Goal: Task Accomplishment & Management: Complete application form

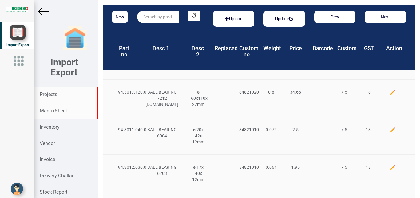
click at [50, 97] on strong "Projects" at bounding box center [49, 94] width 18 height 6
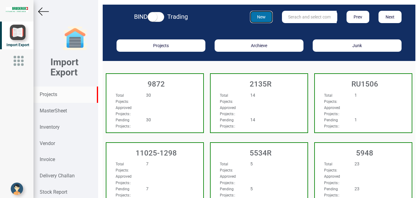
click at [261, 17] on button "New" at bounding box center [261, 17] width 23 height 12
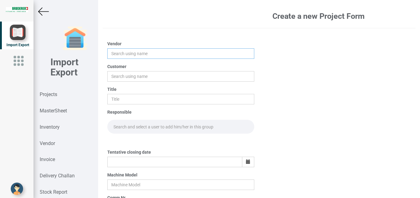
click at [116, 51] on input "text" at bounding box center [180, 53] width 147 height 10
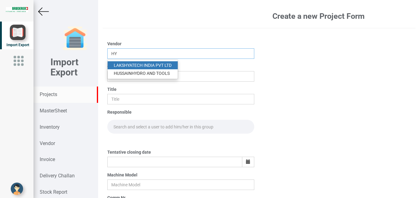
type input "HY"
click at [45, 92] on strong "Projects" at bounding box center [49, 94] width 18 height 6
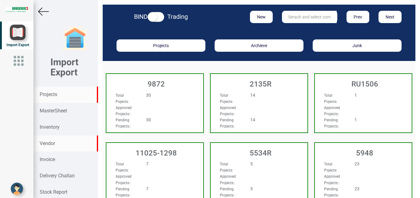
click at [56, 141] on div "Vendor" at bounding box center [66, 143] width 64 height 16
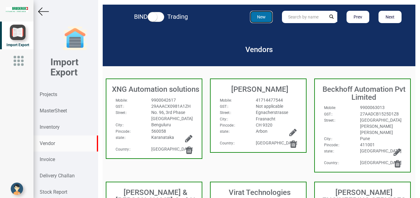
click at [262, 17] on button "New" at bounding box center [261, 17] width 23 height 12
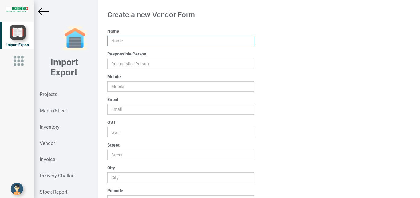
click at [114, 45] on input "text" at bounding box center [180, 41] width 147 height 10
type input "HYDRO PNEUMATIC CONTROLS"
click at [122, 135] on input "text" at bounding box center [180, 132] width 147 height 10
type input "29AAFFH7883P1ZC"
click at [118, 154] on input "text" at bounding box center [180, 155] width 147 height 10
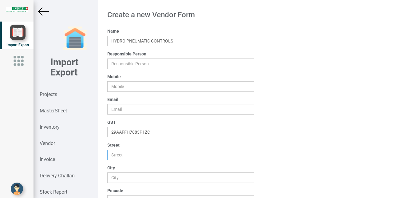
click at [118, 155] on input "text" at bounding box center [180, 155] width 147 height 10
type input "[STREET_ADDRESS]"
click at [118, 178] on input "text" at bounding box center [180, 177] width 147 height 10
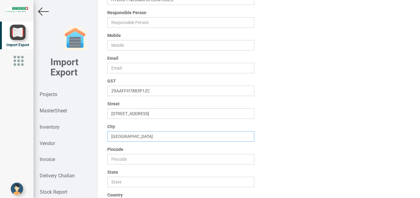
scroll to position [42, 0]
type input "[GEOGRAPHIC_DATA]"
click at [117, 155] on input "text" at bounding box center [180, 159] width 147 height 10
type input "560002"
click at [112, 180] on input "text" at bounding box center [180, 181] width 147 height 10
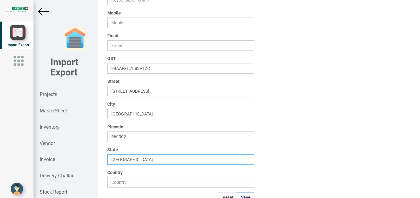
scroll to position [68, 0]
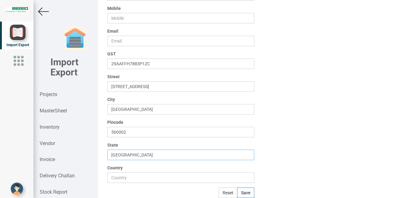
type input "[GEOGRAPHIC_DATA]"
click at [118, 177] on input "text" at bounding box center [180, 177] width 147 height 10
type input "[GEOGRAPHIC_DATA]"
click at [243, 192] on button "Save" at bounding box center [245, 192] width 17 height 10
click at [242, 194] on button "Save" at bounding box center [245, 192] width 17 height 10
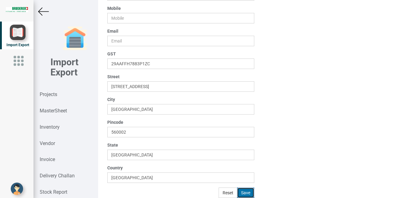
click at [238, 194] on button "Save" at bounding box center [245, 192] width 17 height 10
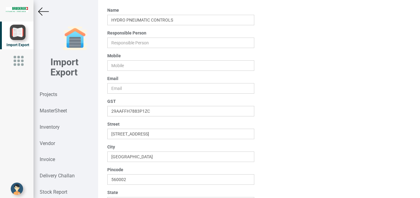
scroll to position [15, 0]
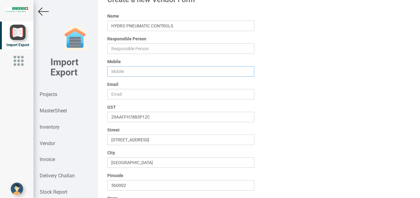
click at [121, 72] on input "text" at bounding box center [180, 71] width 147 height 10
click at [120, 69] on input "text" at bounding box center [180, 71] width 147 height 10
type input "H"
type input "[EMAIL_ADDRESS][DOMAIN_NAME]"
drag, startPoint x: 187, startPoint y: 72, endPoint x: 109, endPoint y: 73, distance: 77.9
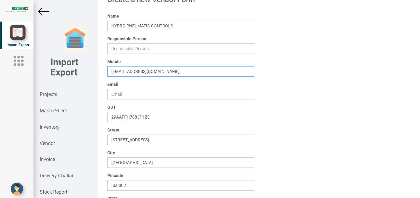
click at [109, 73] on input "text" at bounding box center [180, 71] width 147 height 10
click at [117, 93] on input "text" at bounding box center [180, 94] width 147 height 10
paste input "[EMAIL_ADDRESS][DOMAIN_NAME]"
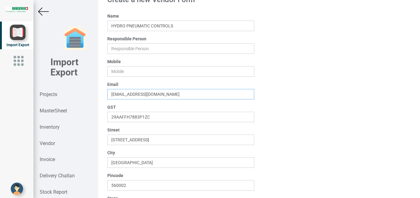
type input "[EMAIL_ADDRESS][DOMAIN_NAME]"
click at [119, 69] on input "text" at bounding box center [180, 71] width 147 height 10
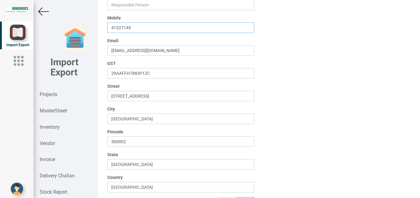
scroll to position [68, 0]
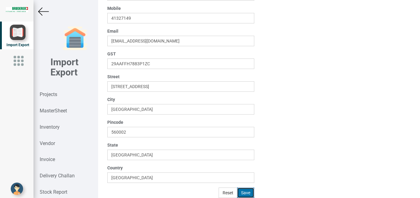
click at [244, 191] on button "Save" at bounding box center [245, 192] width 17 height 10
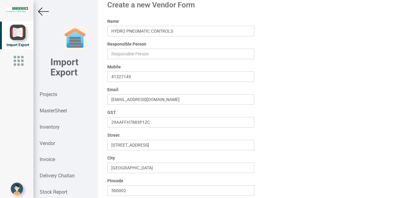
scroll to position [10, 0]
click at [111, 75] on input "text" at bounding box center [180, 77] width 147 height 10
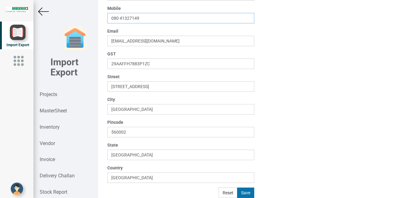
type input "080 41327149"
click at [243, 194] on button "Save" at bounding box center [245, 192] width 17 height 10
click at [244, 190] on button "Save" at bounding box center [245, 192] width 17 height 10
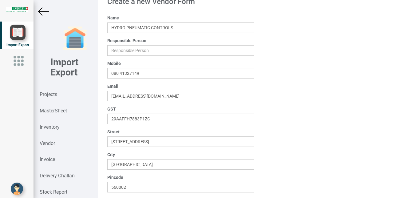
scroll to position [0, 0]
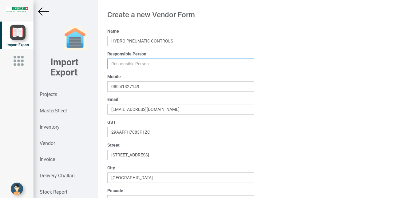
click at [120, 61] on input "text" at bounding box center [180, 63] width 147 height 10
type input "g"
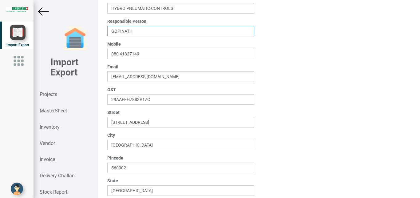
scroll to position [68, 0]
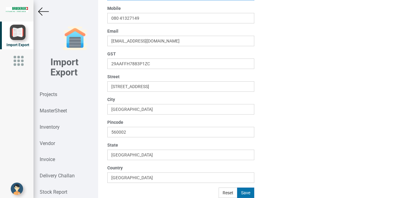
type input "GOPINATH"
click at [243, 192] on button "Save" at bounding box center [245, 192] width 17 height 10
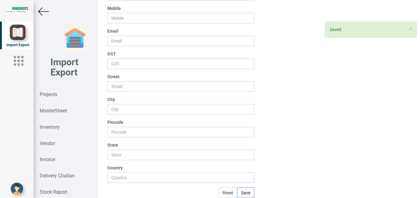
click at [47, 7] on img at bounding box center [43, 11] width 11 height 11
click at [41, 12] on img at bounding box center [43, 11] width 11 height 11
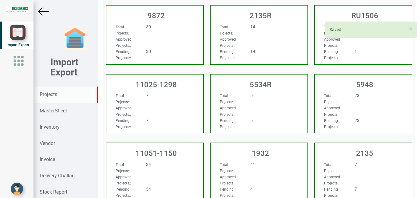
scroll to position [68, 0]
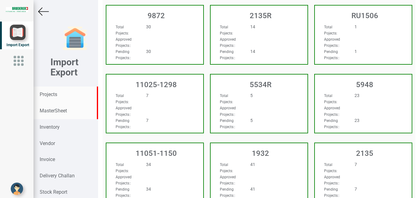
click at [55, 109] on strong "MasterSheet" at bounding box center [53, 111] width 27 height 6
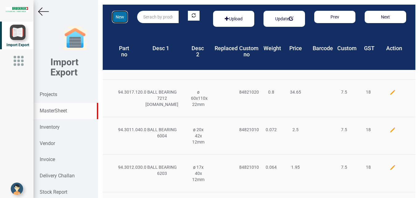
click at [118, 19] on button "New" at bounding box center [120, 17] width 16 height 12
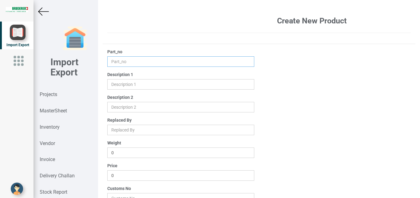
click at [114, 62] on input "text" at bounding box center [180, 61] width 147 height 10
type input "HYD FCV 1/4 WITH P U [DEMOGRAPHIC_DATA] CONNT 10X1/4"
drag, startPoint x: 227, startPoint y: 63, endPoint x: 97, endPoint y: 62, distance: 129.6
click at [107, 62] on input "HYD FCV 1/4 WITH P U [DEMOGRAPHIC_DATA] CONNT 10X1/4" at bounding box center [180, 61] width 147 height 10
click at [116, 84] on input "text" at bounding box center [180, 84] width 147 height 10
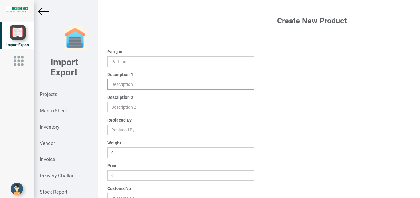
paste input "HYD FCV 1/4 WITH P U [DEMOGRAPHIC_DATA] CONNT 10X1/4"
type input "HYD FCV 1/4 WITH P U [DEMOGRAPHIC_DATA] CONNT 10X1/4"
click at [116, 59] on input "text" at bounding box center [180, 61] width 147 height 10
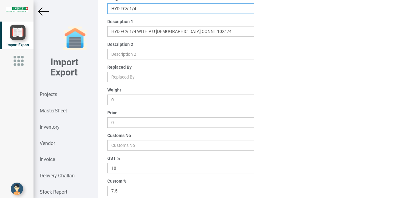
scroll to position [54, 0]
type input "HYD FCV 1/4"
drag, startPoint x: 118, startPoint y: 119, endPoint x: 67, endPoint y: 120, distance: 51.1
click at [107, 120] on input "0" at bounding box center [180, 122] width 147 height 10
type input "1850"
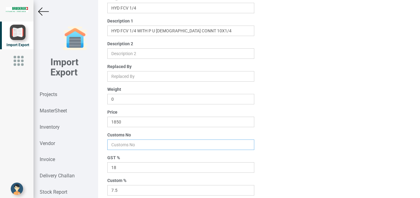
click at [112, 145] on input "number" at bounding box center [180, 144] width 147 height 10
type input "7307"
drag, startPoint x: 126, startPoint y: 193, endPoint x: 79, endPoint y: 191, distance: 47.8
click at [107, 191] on input "7.5" at bounding box center [180, 190] width 147 height 10
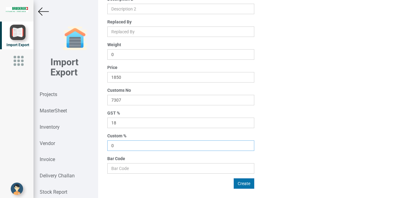
type input "0"
click at [244, 185] on button "Create" at bounding box center [244, 183] width 21 height 10
type input "0"
type input "7.5"
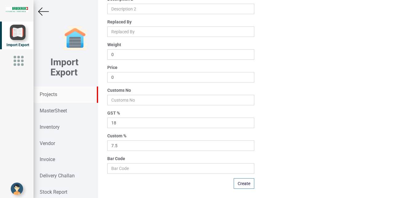
click at [48, 95] on strong "Projects" at bounding box center [49, 94] width 18 height 6
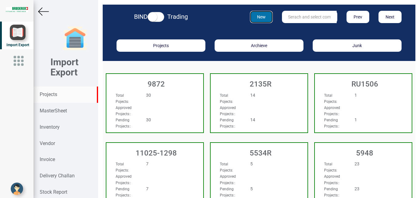
click at [260, 18] on button "New" at bounding box center [261, 17] width 23 height 12
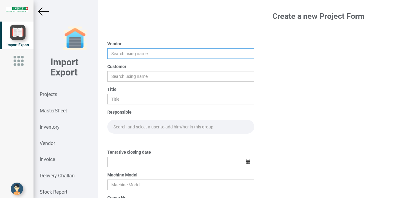
click at [121, 54] on input "text" at bounding box center [180, 53] width 147 height 10
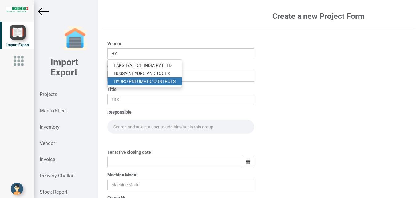
click at [140, 82] on link "HY DRO PNEUMATIC CONTROLS" at bounding box center [145, 81] width 74 height 8
type input "HYDRO PNEUMATIC CONTROLS"
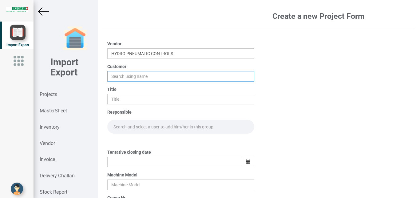
click at [126, 75] on input "text" at bounding box center [180, 76] width 147 height 10
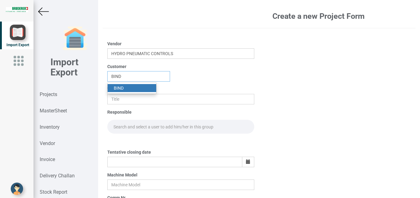
type input "BIND"
click at [122, 85] on link "BIND" at bounding box center [132, 88] width 49 height 8
click at [122, 94] on div "Title" at bounding box center [180, 95] width 147 height 18
click at [126, 99] on input "text" at bounding box center [180, 99] width 147 height 10
type input "PO 7645"
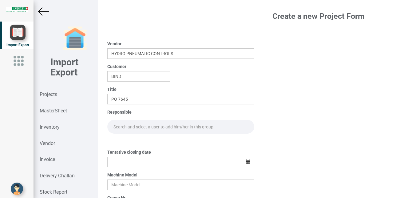
click at [130, 122] on input "text" at bounding box center [180, 127] width 147 height 14
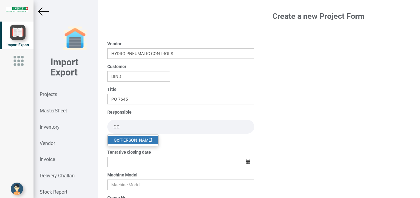
type input "GO"
click at [138, 137] on link "Go [PERSON_NAME]" at bounding box center [133, 140] width 51 height 8
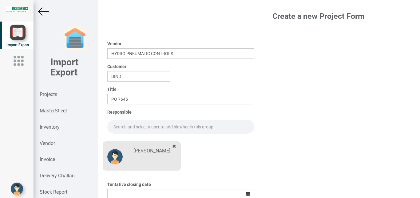
click at [123, 124] on input "text" at bounding box center [180, 127] width 147 height 14
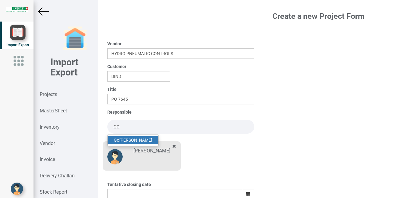
click at [126, 141] on link "Go [PERSON_NAME]" at bounding box center [133, 140] width 51 height 8
type input "[PERSON_NAME]"
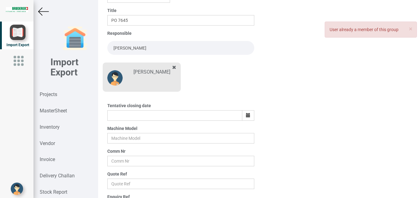
scroll to position [80, 0]
click at [246, 114] on icon "button" at bounding box center [248, 114] width 4 height 4
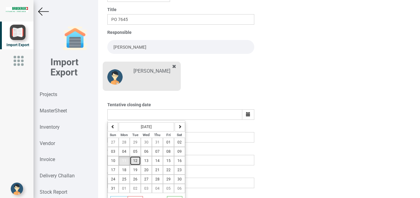
click at [131, 160] on button "12" at bounding box center [135, 160] width 11 height 9
type input "[DATE]"
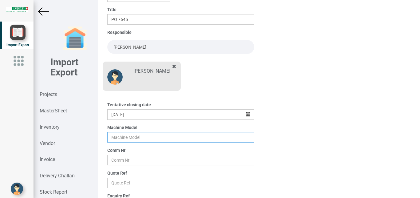
click at [126, 138] on input "text" at bounding box center [180, 137] width 147 height 10
type input "BSTA 50H(E)"
click at [122, 160] on input "text" at bounding box center [180, 160] width 147 height 10
type input "6960"
click at [115, 182] on input "text" at bounding box center [180, 183] width 147 height 10
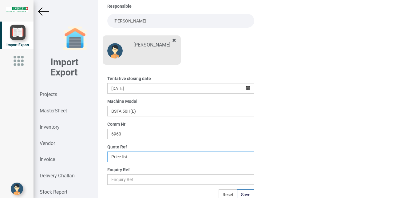
scroll to position [108, 0]
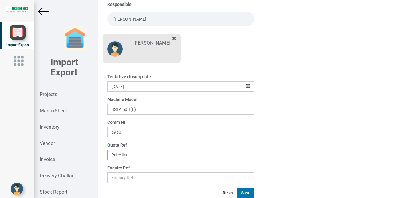
type input "Price list"
click at [242, 192] on button "Save" at bounding box center [245, 192] width 17 height 10
type input "[DATE]"
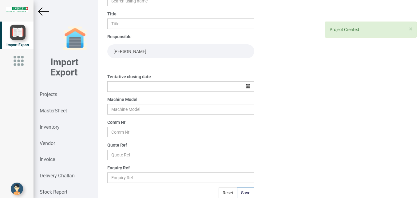
click at [39, 8] on img at bounding box center [43, 11] width 11 height 11
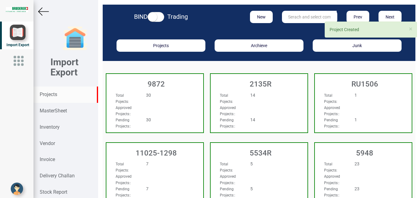
click at [298, 17] on input "text" at bounding box center [309, 17] width 55 height 12
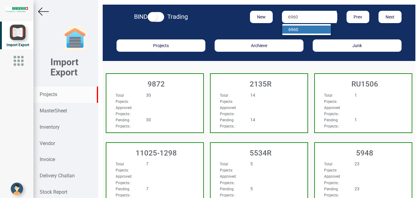
type input "6960"
click at [293, 30] on strong "6960" at bounding box center [294, 29] width 10 height 5
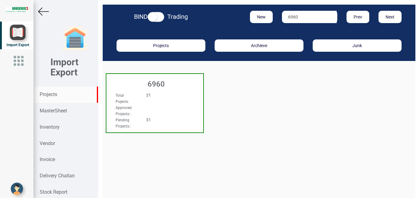
click at [180, 106] on div "Approved Projects: :" at bounding box center [147, 110] width 73 height 12
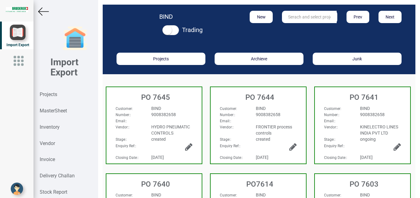
click at [181, 118] on div at bounding box center [172, 118] width 50 height 0
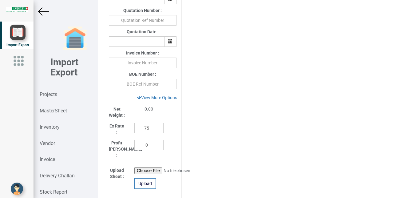
scroll to position [346, 0]
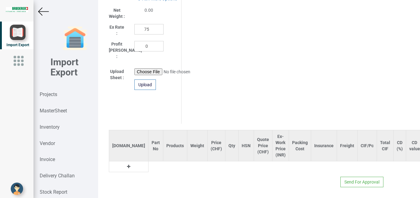
click at [127, 164] on icon at bounding box center [128, 166] width 3 height 4
click at [149, 161] on input "text" at bounding box center [156, 166] width 14 height 10
type input "h"
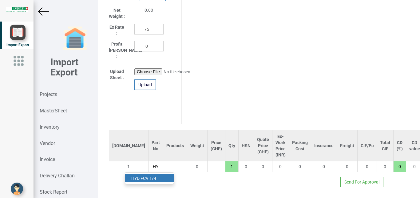
type input "HY"
drag, startPoint x: 147, startPoint y: 173, endPoint x: 233, endPoint y: 176, distance: 85.9
click at [147, 174] on link "HY D FCV 1/4" at bounding box center [149, 178] width 49 height 8
type input "1850"
type input "HYD FCV 1/4"
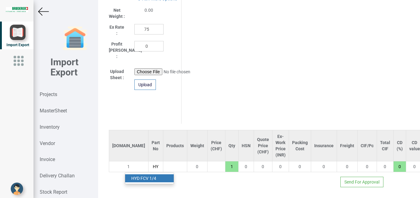
type input "18"
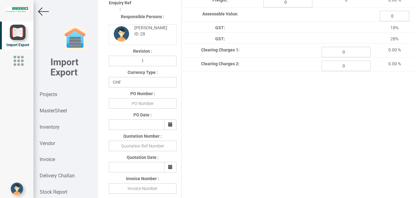
scroll to position [120, 0]
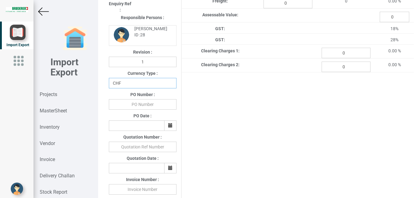
click at [109, 78] on select "CHF INR EUR USD JPY GBP AUD CAD ZAR" at bounding box center [143, 83] width 68 height 10
select select "INR"
click option "INR" at bounding box center [0, 0] width 0 height 0
click at [140, 109] on input "text" at bounding box center [143, 104] width 68 height 10
type input "BPIPL/PO/8745/25-26"
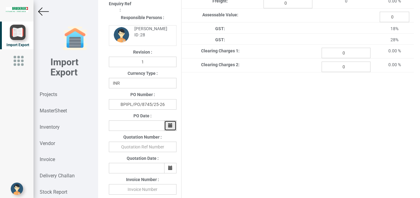
click at [167, 126] on button "button" at bounding box center [170, 125] width 12 height 10
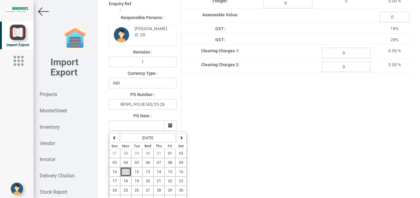
click at [124, 174] on span "11" at bounding box center [126, 172] width 4 height 4
type input "[DATE]"
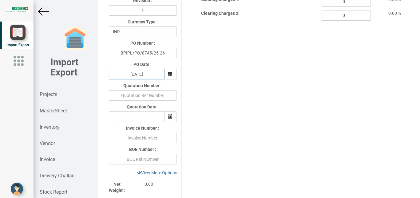
scroll to position [196, 0]
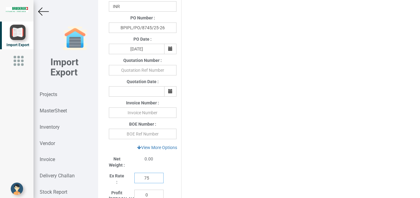
drag, startPoint x: 151, startPoint y: 179, endPoint x: 95, endPoint y: 178, distance: 56.3
click at [134, 178] on input "75" at bounding box center [148, 178] width 29 height 10
type input "1"
click at [160, 145] on link "View More Options" at bounding box center [157, 147] width 48 height 10
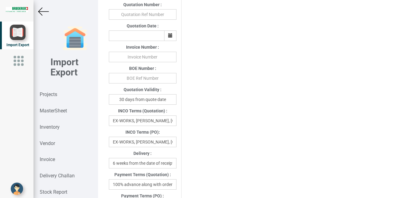
scroll to position [253, 0]
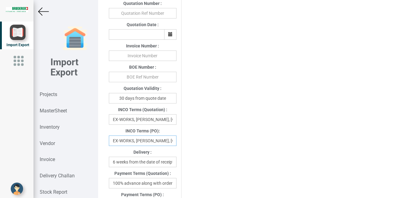
drag, startPoint x: 110, startPoint y: 142, endPoint x: 190, endPoint y: 143, distance: 80.3
click at [190, 143] on div "Project Title : PO 7645 Customer Name : BIND Closing Date : [DATE] Machine Mode…" at bounding box center [259, 147] width 310 height 744
drag, startPoint x: 164, startPoint y: 146, endPoint x: 99, endPoint y: 149, distance: 64.7
click at [109, 146] on input "zerland" at bounding box center [143, 140] width 68 height 10
type input "d"
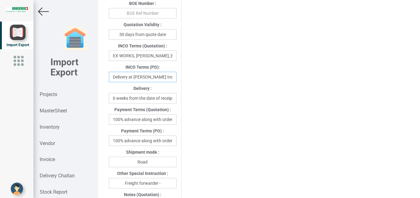
scroll to position [319, 0]
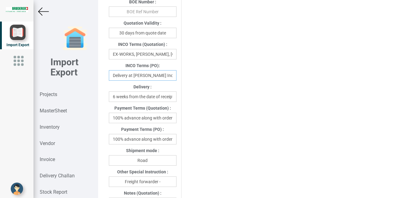
type input "Delivery at [PERSON_NAME] India"
drag, startPoint x: 142, startPoint y: 139, endPoint x: 191, endPoint y: 142, distance: 49.0
click at [177, 142] on input "100% advance along with order" at bounding box center [143, 139] width 68 height 10
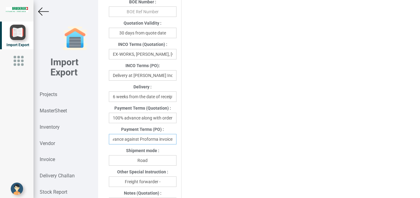
type input "100% advance against Proforma invoice"
click at [165, 182] on input "Freight forwarder -" at bounding box center [143, 181] width 68 height 10
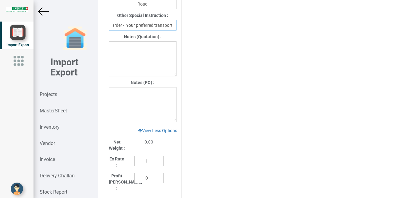
scroll to position [452, 0]
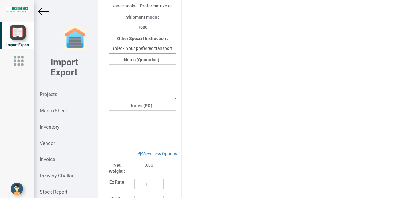
type input "Freight forwarder - Your preferred transport"
click at [115, 113] on textarea at bounding box center [143, 127] width 68 height 35
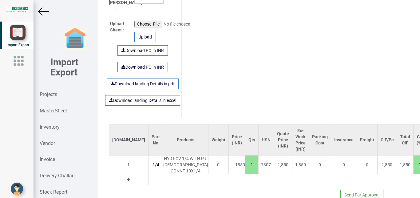
scroll to position [641, 0]
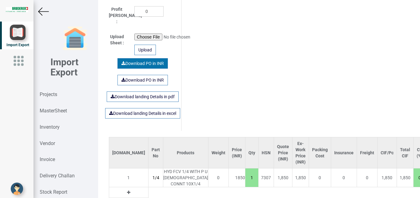
type textarea "1. GST- Extra as per actual"
click at [139, 59] on link "Download PO in INR" at bounding box center [143, 63] width 50 height 10
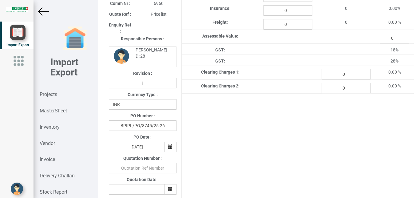
scroll to position [0, 0]
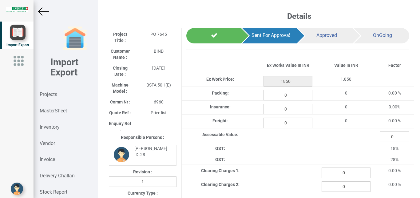
drag, startPoint x: 41, startPoint y: 8, endPoint x: 41, endPoint y: 12, distance: 3.7
click at [41, 10] on img at bounding box center [43, 11] width 11 height 11
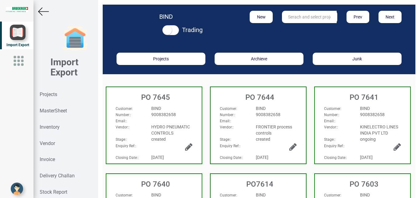
click at [187, 113] on div "9008382658" at bounding box center [172, 114] width 50 height 6
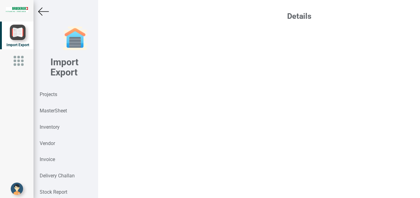
select select "INR"
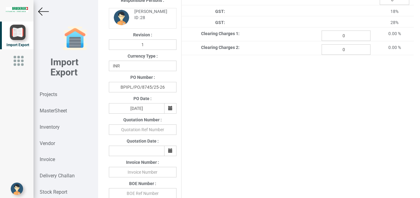
scroll to position [140, 0]
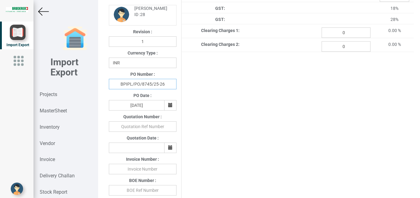
click at [146, 85] on input "BPIPL/PO/8745/25-26" at bounding box center [143, 84] width 68 height 10
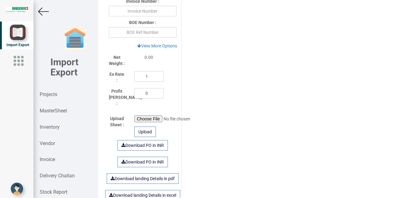
scroll to position [319, 0]
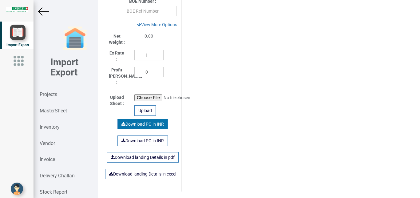
type input "BPIPL/PO/7645/25-26"
click at [147, 120] on link "Download PO in INR" at bounding box center [143, 124] width 50 height 10
